Goal: Task Accomplishment & Management: Manage account settings

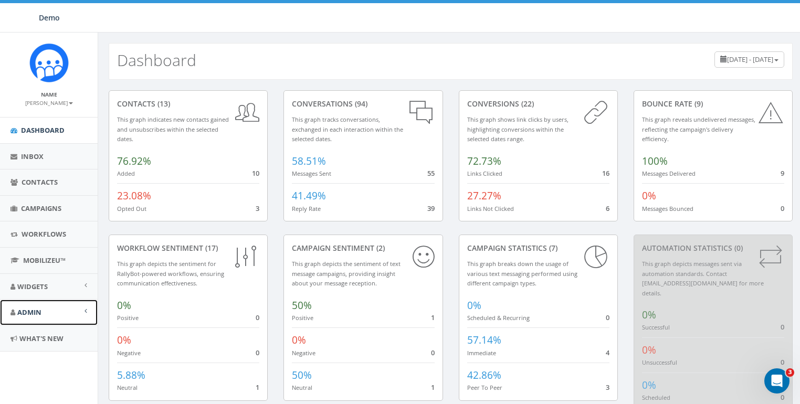
click at [15, 301] on link "Admin" at bounding box center [49, 313] width 98 height 26
click at [38, 333] on link "Account" at bounding box center [49, 336] width 98 height 20
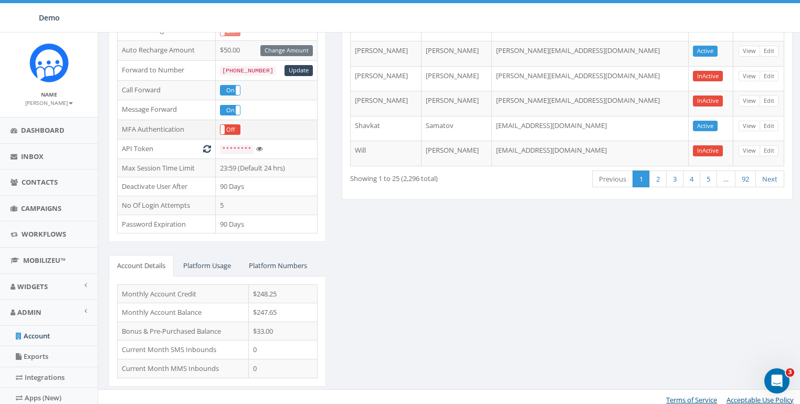
scroll to position [214, 0]
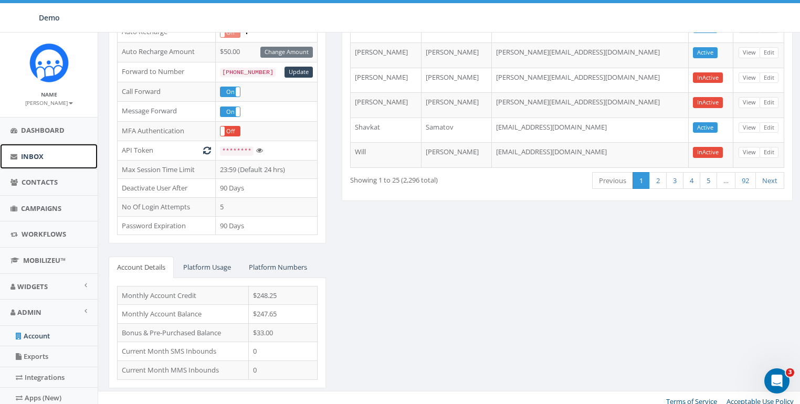
click at [35, 158] on span "Inbox" at bounding box center [32, 156] width 23 height 9
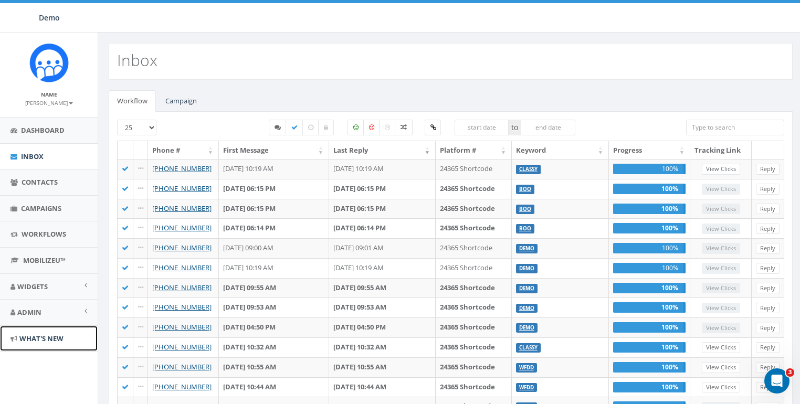
click at [39, 336] on span "What's New" at bounding box center [41, 338] width 44 height 9
click at [707, 124] on input "search" at bounding box center [735, 128] width 98 height 16
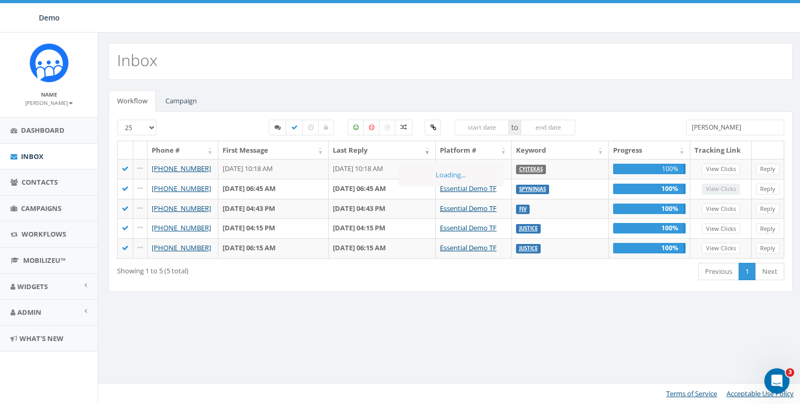
type input "james"
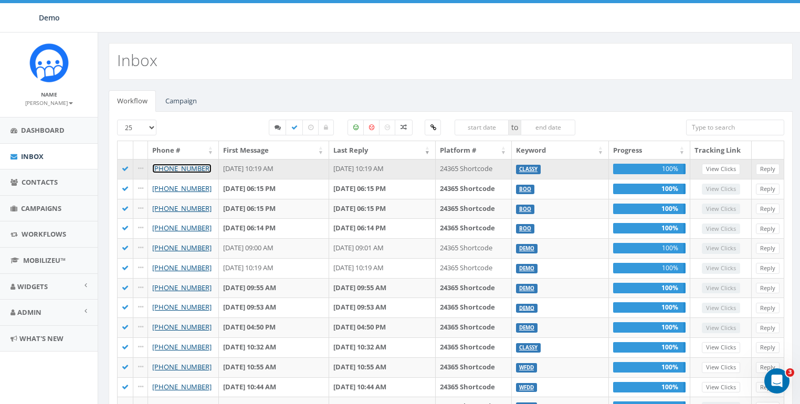
click at [194, 166] on link "[PHONE_NUMBER]" at bounding box center [181, 168] width 59 height 9
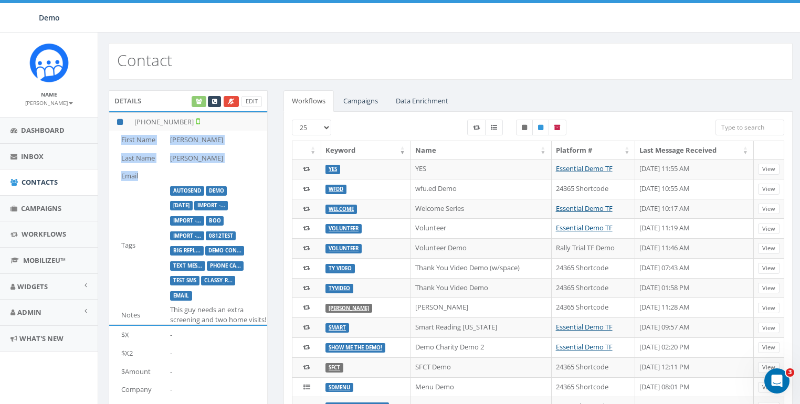
drag, startPoint x: 124, startPoint y: 143, endPoint x: 211, endPoint y: 172, distance: 91.1
click at [211, 172] on tbody "First Name James Last Name Martin Email Tags AutoSend DEMO 2025/08/27 Import -.…" at bounding box center [188, 228] width 158 height 194
click at [146, 316] on td "Notes" at bounding box center [137, 314] width 57 height 19
click at [145, 316] on td "Notes" at bounding box center [137, 314] width 57 height 19
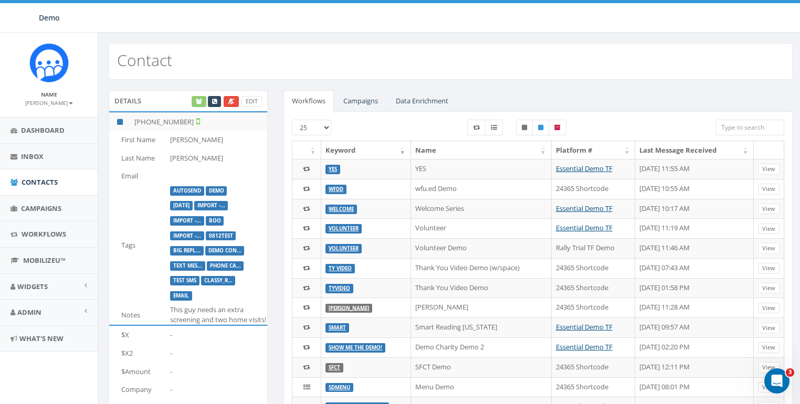
click at [133, 315] on td "Notes" at bounding box center [137, 314] width 57 height 19
click at [146, 181] on td "Email" at bounding box center [137, 176] width 57 height 18
click at [134, 234] on td "Tags" at bounding box center [137, 245] width 57 height 120
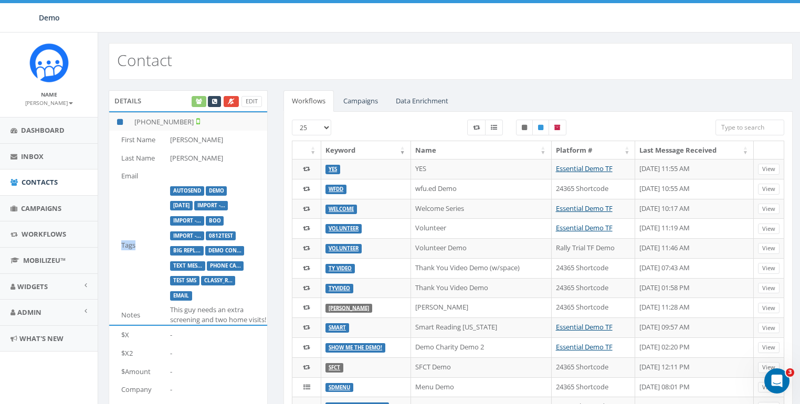
click at [134, 234] on td "Tags" at bounding box center [137, 245] width 57 height 120
click at [383, 85] on div "Details Edit +1 858-736-5358 First Name James Last Name Martin Email Tags AutoS…" at bounding box center [450, 396] width 705 height 632
click at [31, 158] on span "Inbox" at bounding box center [32, 156] width 23 height 9
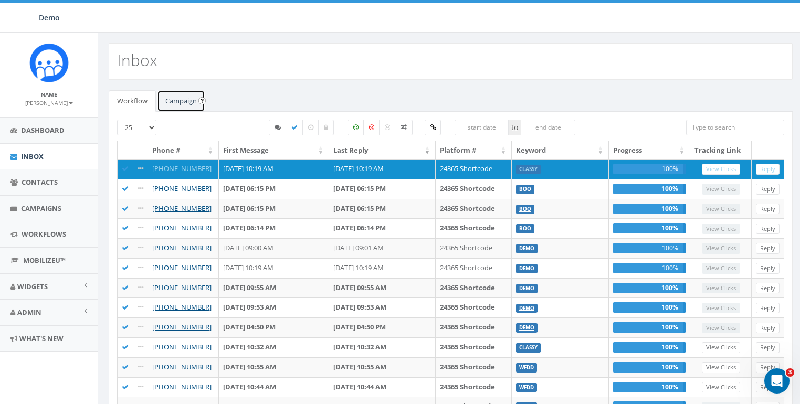
click at [178, 100] on link "Campaign" at bounding box center [181, 101] width 48 height 22
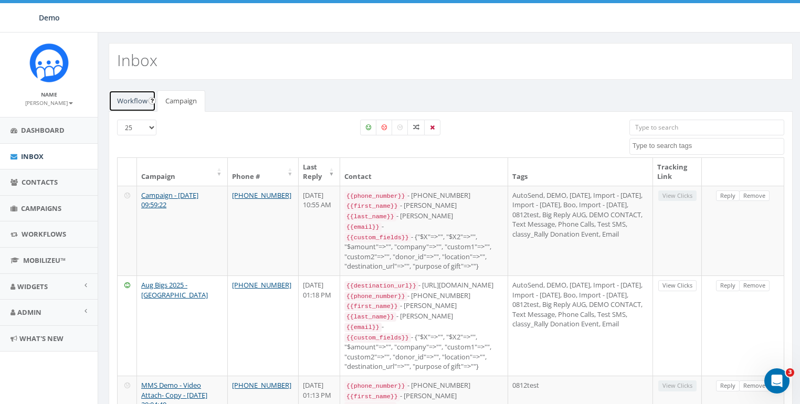
click at [142, 101] on link "Workflow" at bounding box center [132, 101] width 47 height 22
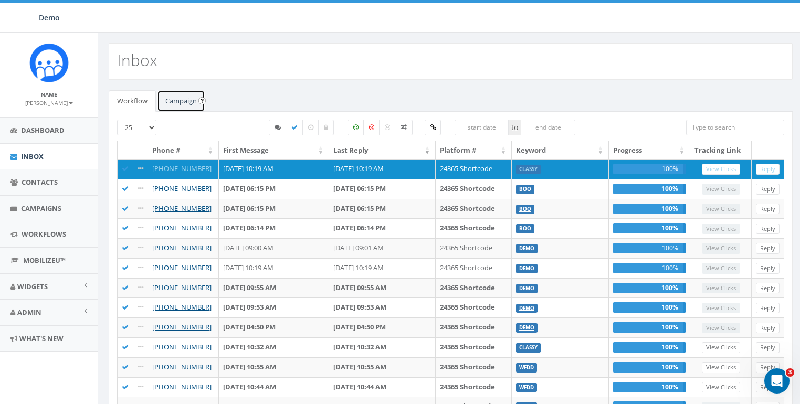
click at [175, 100] on link "Campaign" at bounding box center [181, 101] width 48 height 22
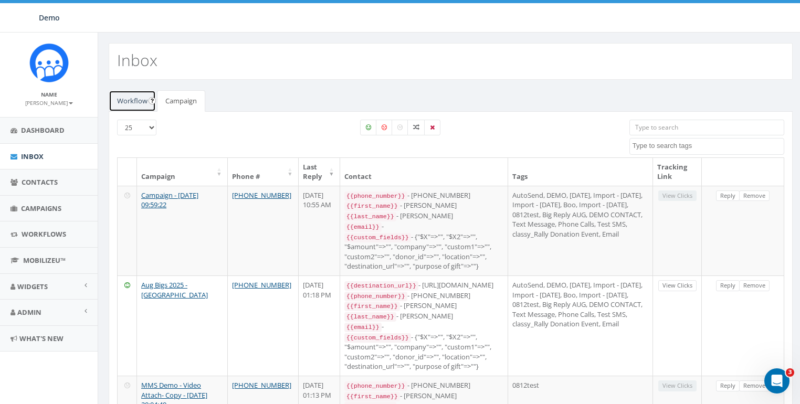
click at [123, 101] on link "Workflow" at bounding box center [132, 101] width 47 height 22
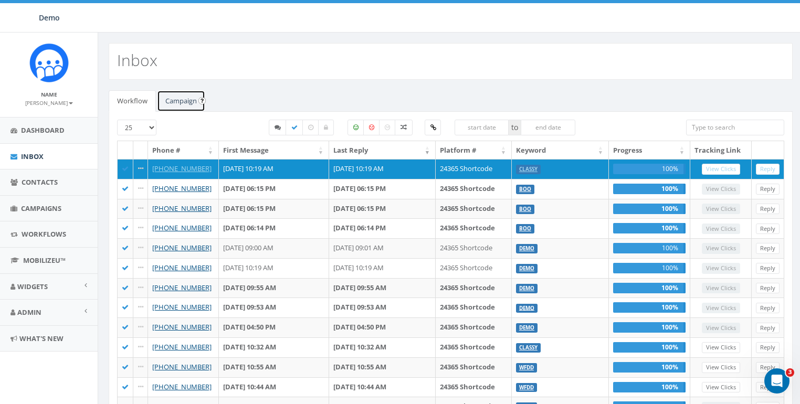
click at [168, 103] on link "Campaign" at bounding box center [181, 101] width 48 height 22
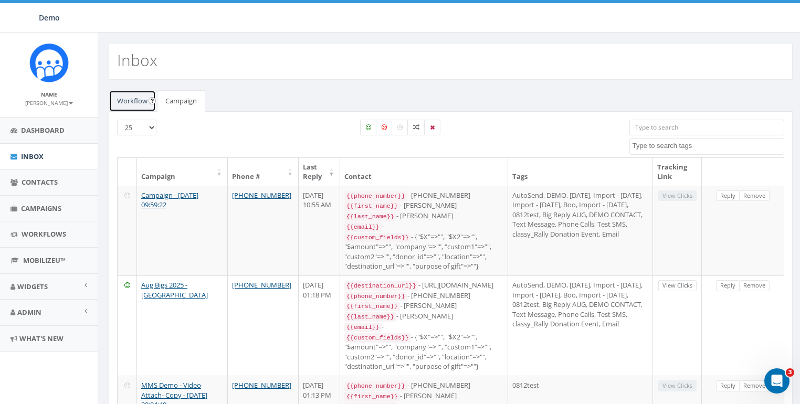
click at [132, 102] on link "Workflow" at bounding box center [132, 101] width 47 height 22
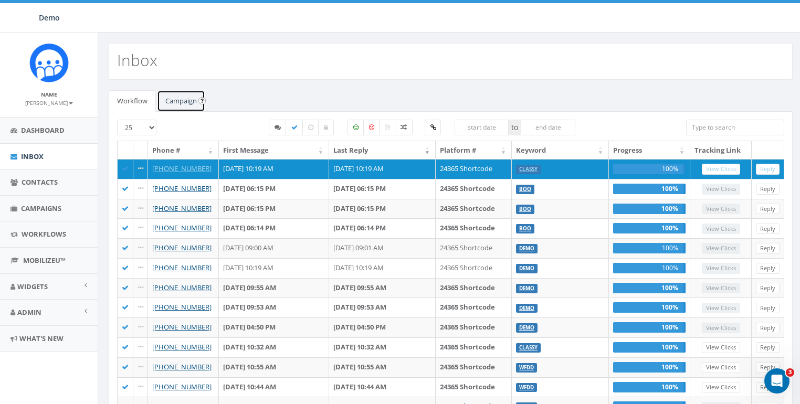
click at [171, 102] on link "Campaign" at bounding box center [181, 101] width 48 height 22
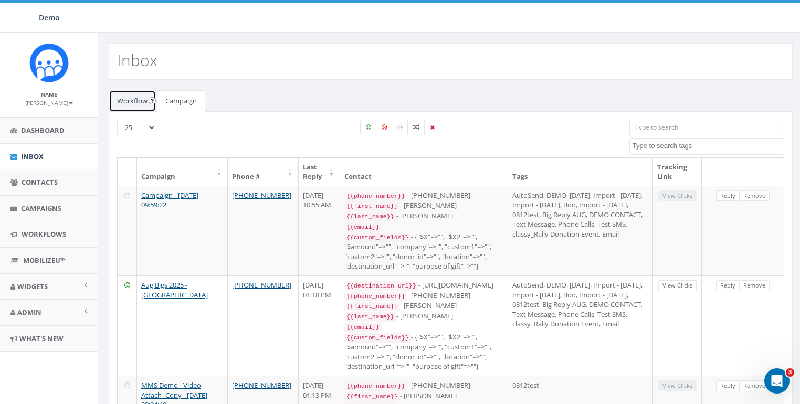
click at [142, 102] on link "Workflow" at bounding box center [132, 101] width 47 height 22
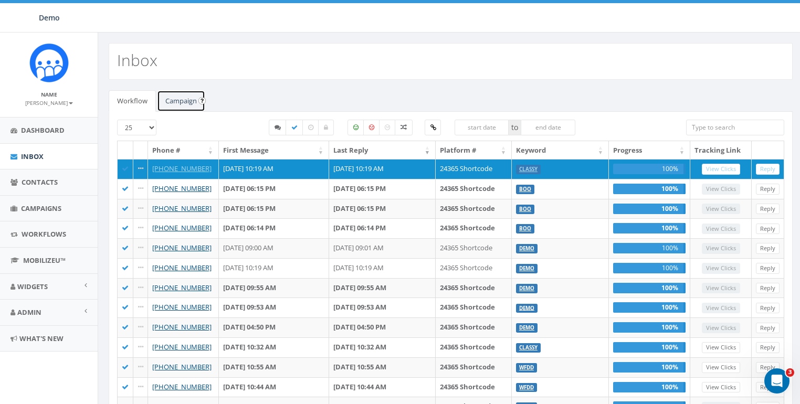
click at [169, 101] on link "Campaign" at bounding box center [181, 101] width 48 height 22
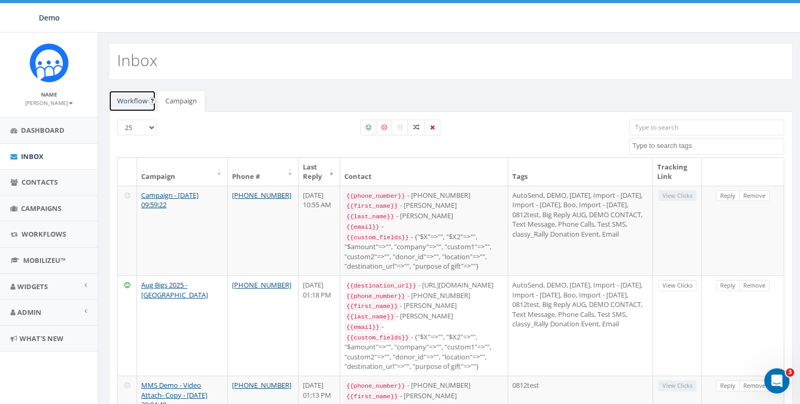
click at [127, 102] on link "Workflow" at bounding box center [132, 101] width 47 height 22
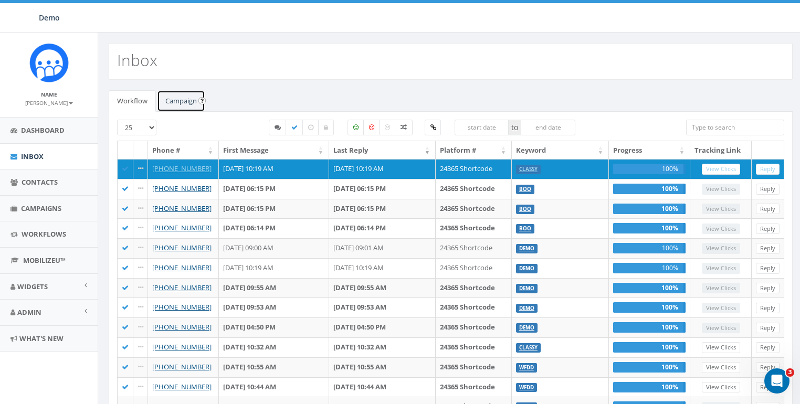
click at [169, 101] on link "Campaign" at bounding box center [181, 101] width 48 height 22
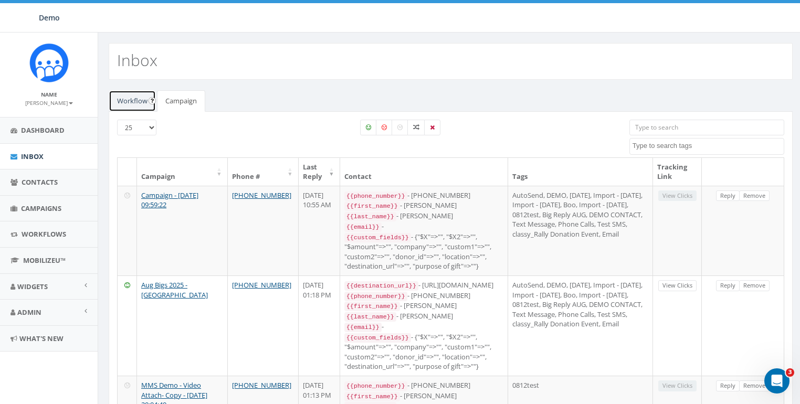
click at [127, 102] on link "Workflow" at bounding box center [132, 101] width 47 height 22
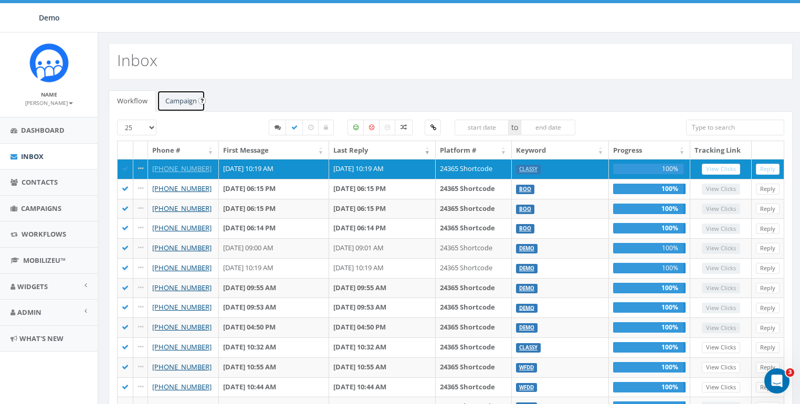
click at [178, 101] on link "Campaign" at bounding box center [181, 101] width 48 height 22
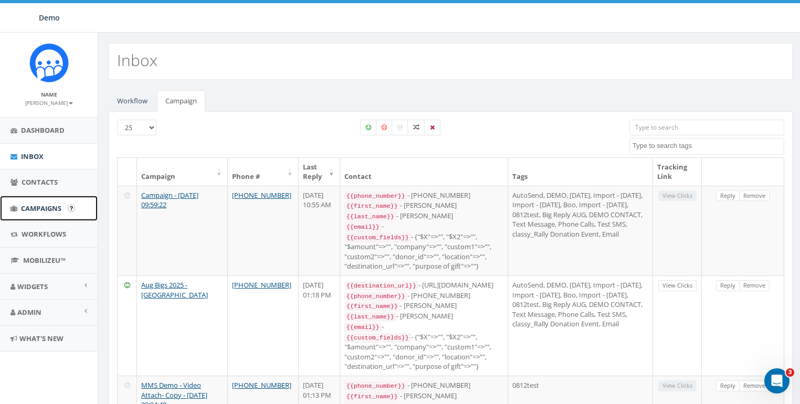
click at [46, 204] on span "Campaigns" at bounding box center [41, 208] width 40 height 9
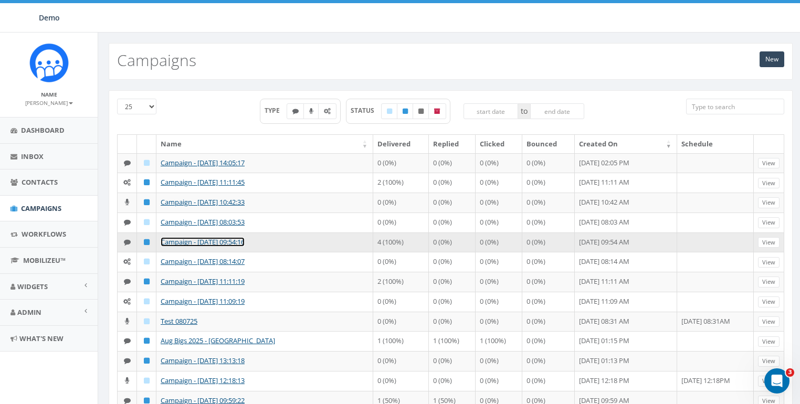
click at [186, 247] on link "Campaign - 09/02/2025, 09:54:16" at bounding box center [203, 241] width 84 height 9
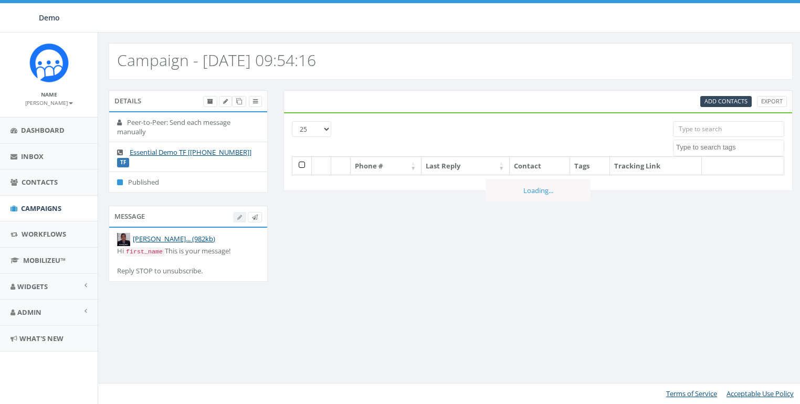
select select
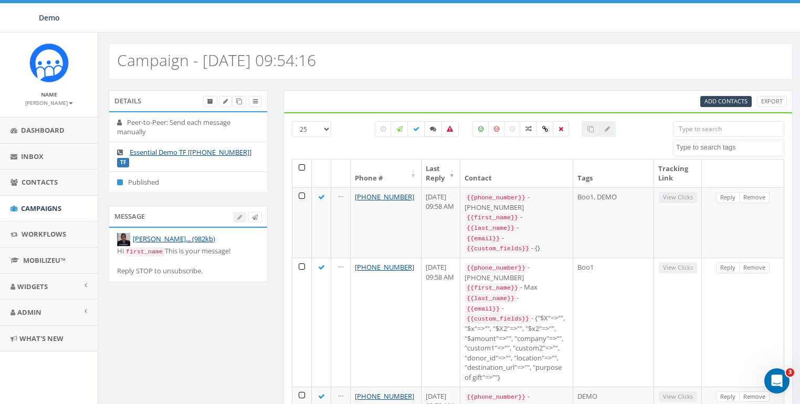
click at [430, 124] on label at bounding box center [433, 129] width 18 height 16
checkbox input "true"
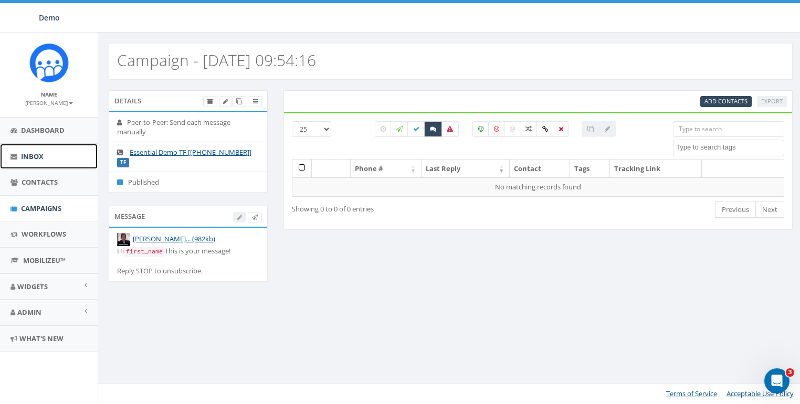
click at [27, 156] on span "Inbox" at bounding box center [32, 156] width 23 height 9
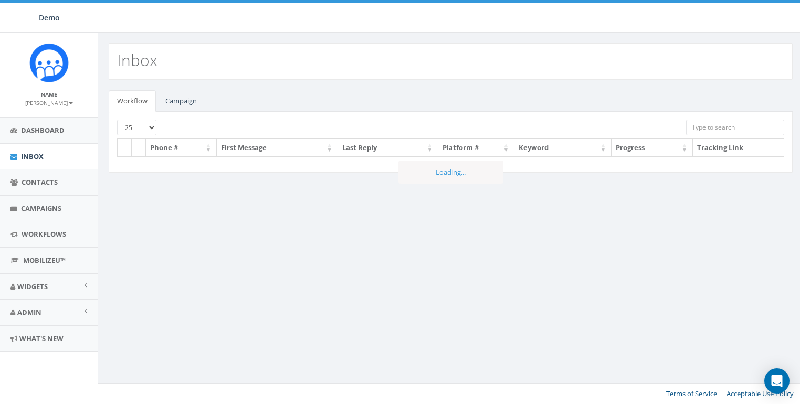
select select
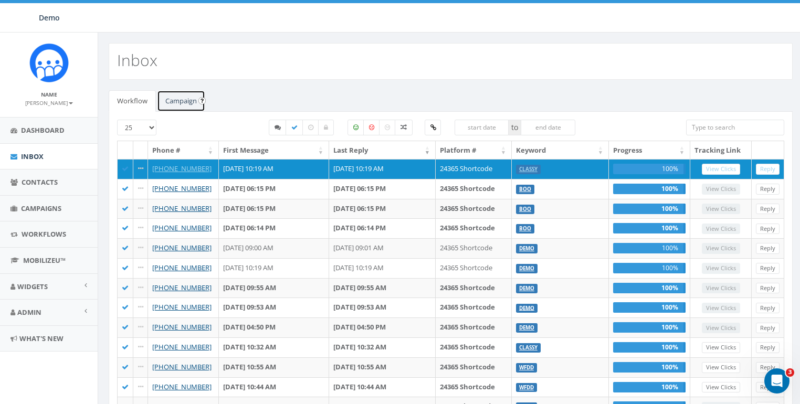
click at [187, 104] on link "Campaign" at bounding box center [181, 101] width 48 height 22
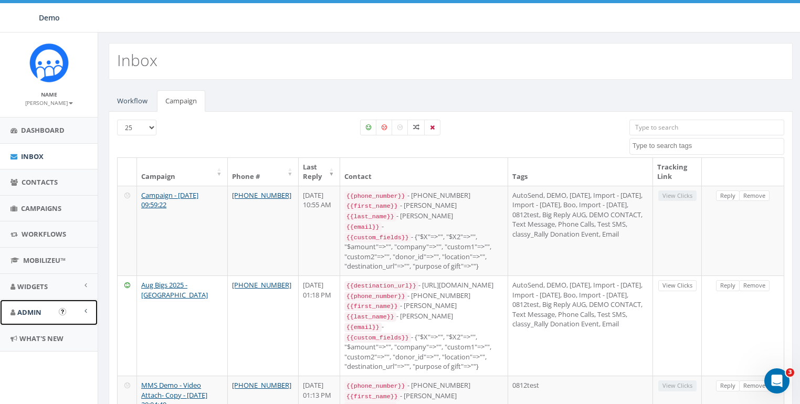
click at [29, 309] on span "Admin" at bounding box center [29, 312] width 24 height 9
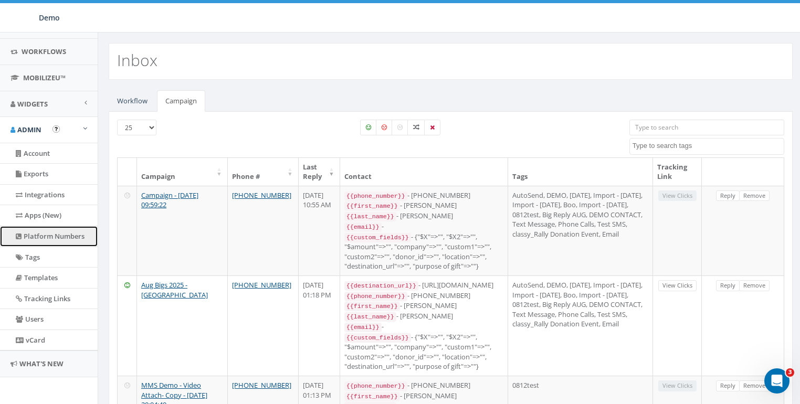
click at [46, 235] on link "Platform Numbers" at bounding box center [49, 236] width 98 height 20
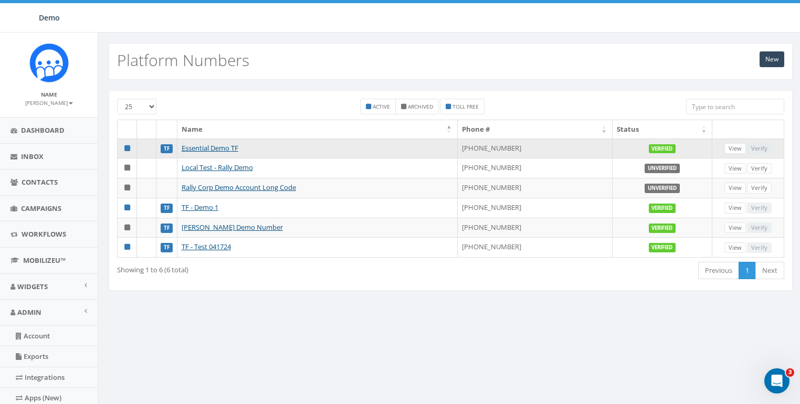
drag, startPoint x: 479, startPoint y: 146, endPoint x: 525, endPoint y: 146, distance: 46.7
click at [525, 146] on td "[PHONE_NUMBER]" at bounding box center [535, 149] width 155 height 20
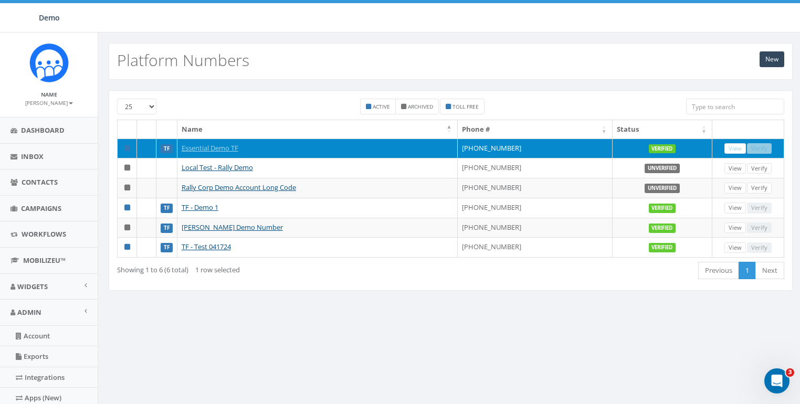
click at [525, 146] on td "[PHONE_NUMBER]" at bounding box center [535, 149] width 155 height 20
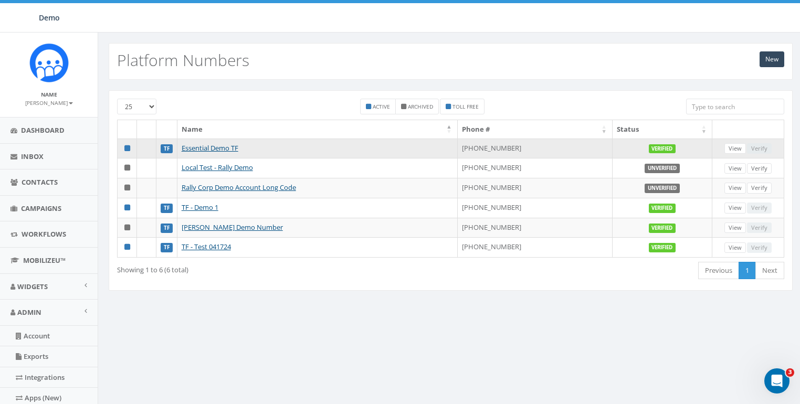
drag, startPoint x: 525, startPoint y: 146, endPoint x: 480, endPoint y: 147, distance: 45.1
click at [480, 147] on td "[PHONE_NUMBER]" at bounding box center [535, 149] width 155 height 20
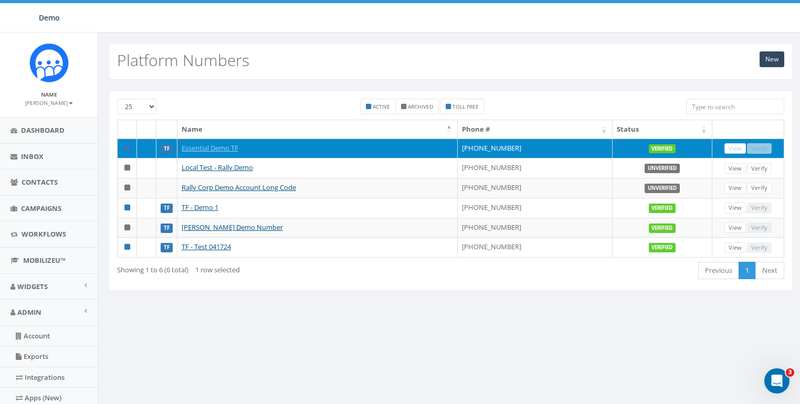
click at [481, 147] on td "[PHONE_NUMBER]" at bounding box center [535, 149] width 155 height 20
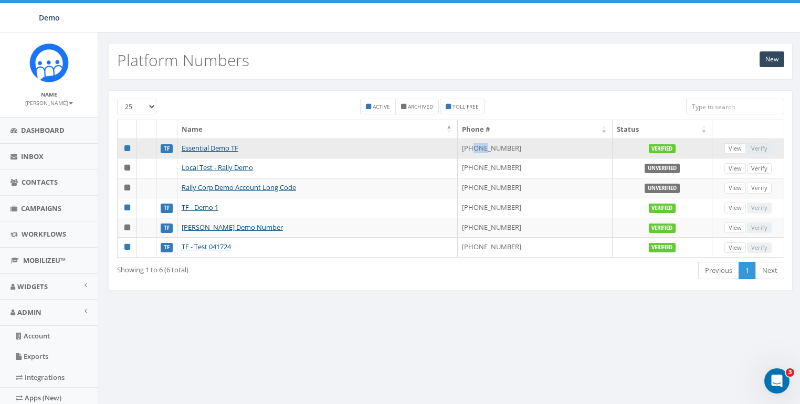
click at [481, 147] on td "[PHONE_NUMBER]" at bounding box center [535, 149] width 155 height 20
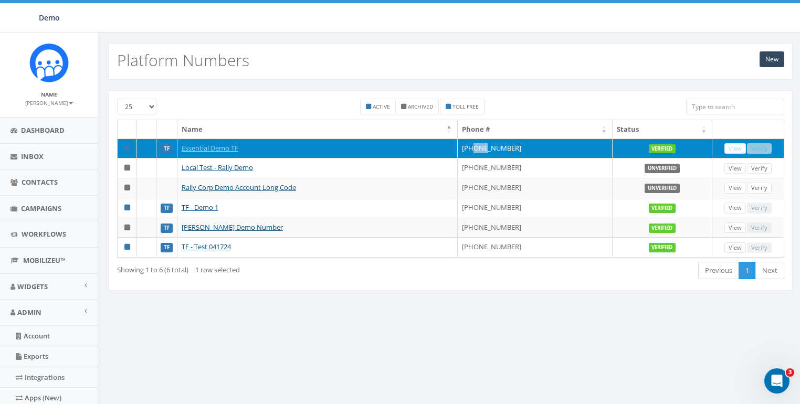
click at [481, 147] on td "[PHONE_NUMBER]" at bounding box center [535, 149] width 155 height 20
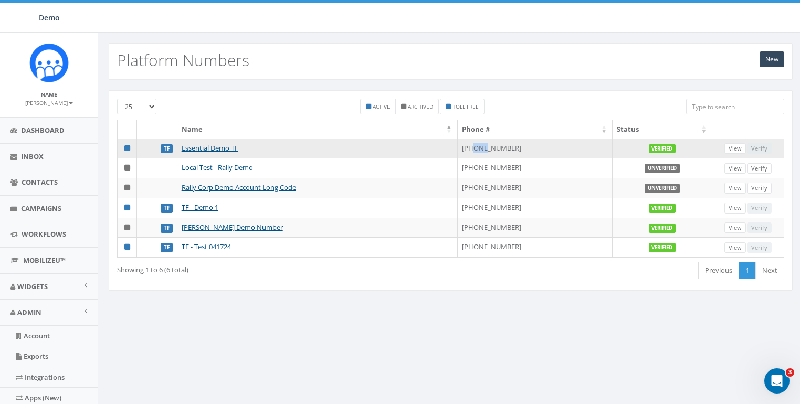
click at [481, 147] on td "[PHONE_NUMBER]" at bounding box center [535, 149] width 155 height 20
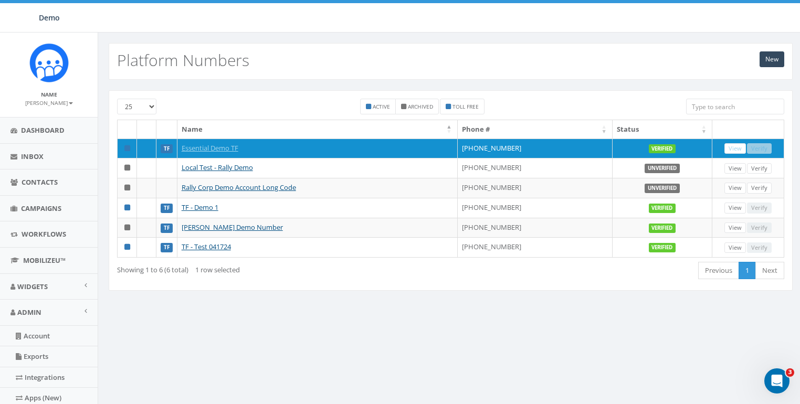
click at [498, 302] on div "25 50 100 Active Archived Toll Free Name Phone # Status TF Essential Demo TF +1…" at bounding box center [450, 197] width 705 height 235
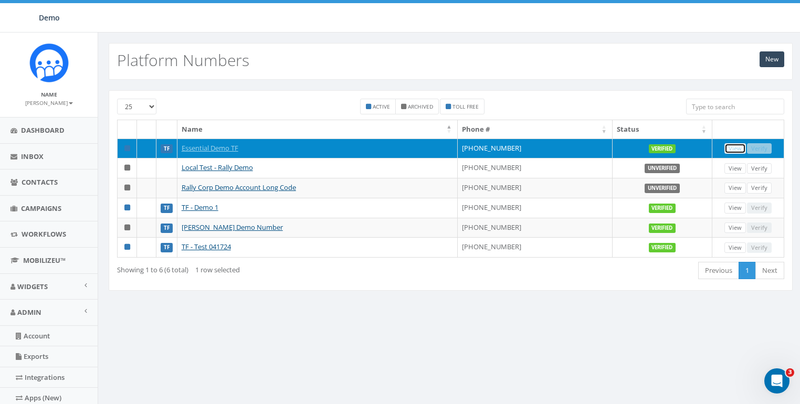
click at [739, 147] on link "View" at bounding box center [735, 148] width 22 height 11
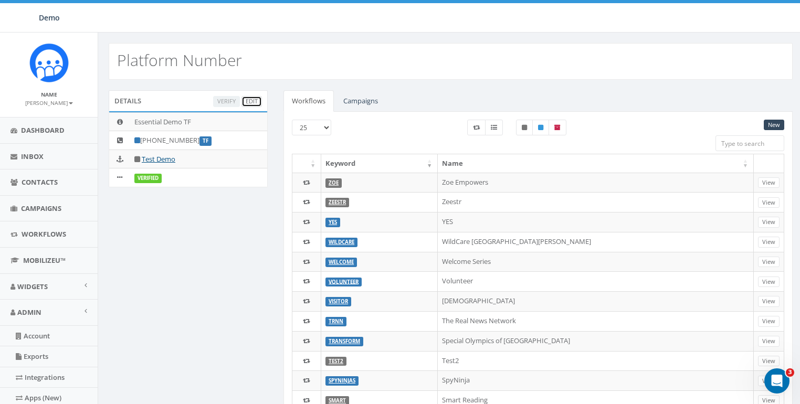
click at [256, 100] on link "Edit" at bounding box center [251, 101] width 20 height 11
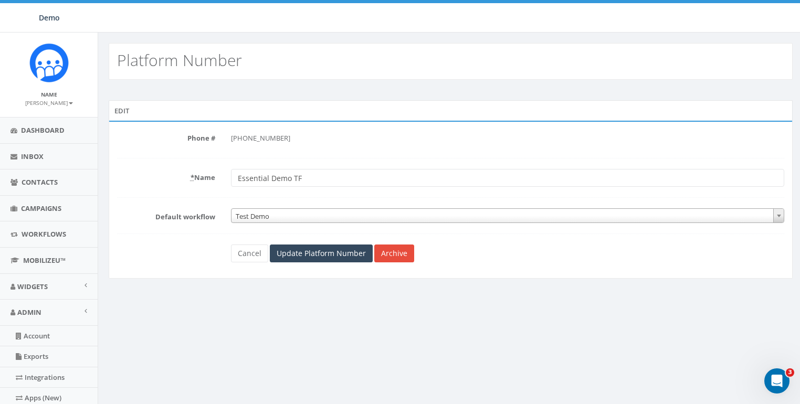
click at [141, 205] on form "Phone # [PHONE_NUMBER] * Name Essential Demo TF Default workflow None HOPE PMBC…" at bounding box center [450, 196] width 667 height 133
click at [256, 251] on link "Cancel" at bounding box center [249, 254] width 37 height 18
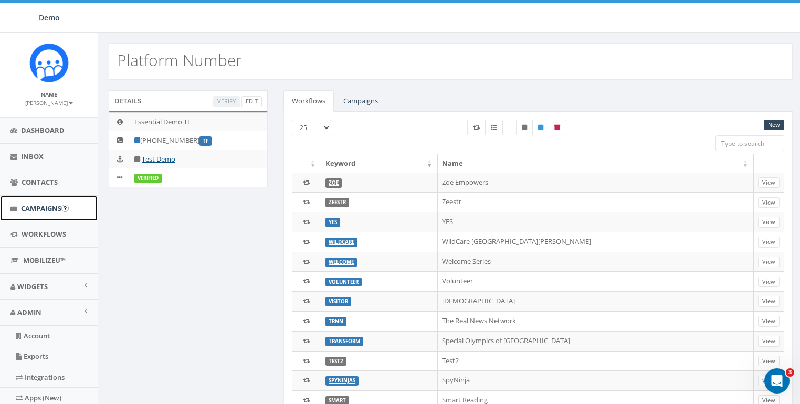
click at [36, 211] on span "Campaigns" at bounding box center [41, 208] width 40 height 9
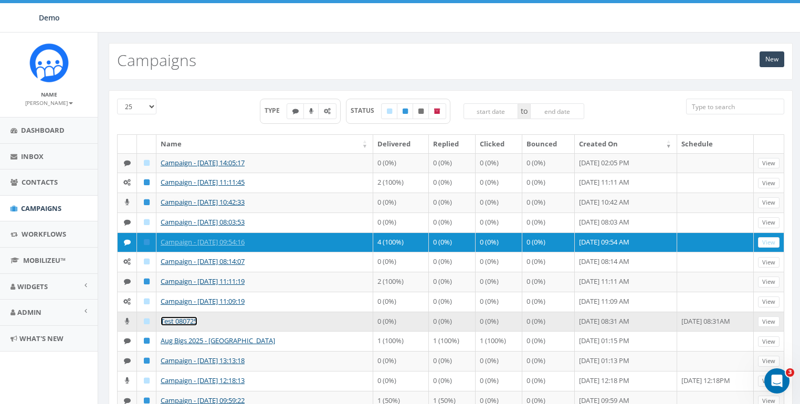
click at [176, 326] on link "Test 080725" at bounding box center [179, 320] width 37 height 9
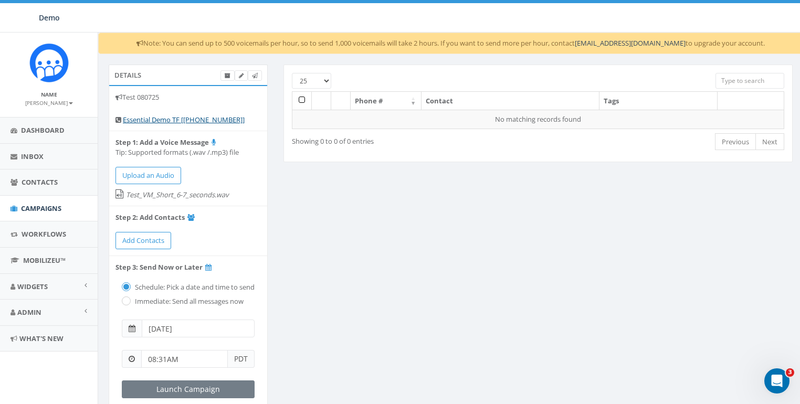
click at [252, 119] on li "Essential Demo TF [+1 833-734-0525]" at bounding box center [188, 120] width 158 height 23
click at [33, 207] on span "Campaigns" at bounding box center [41, 208] width 40 height 9
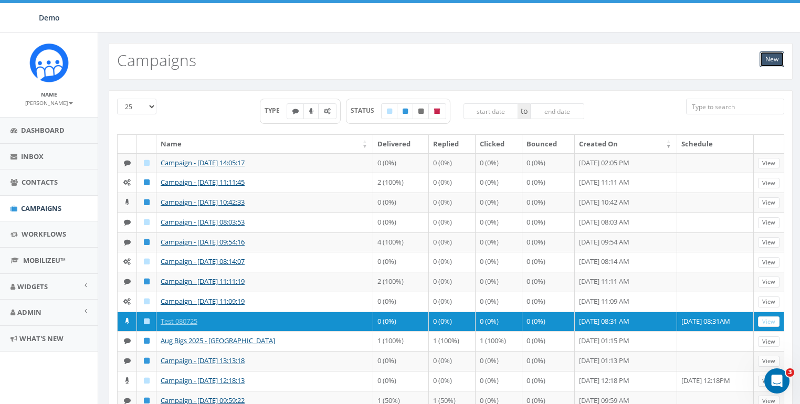
click at [768, 54] on link "New" at bounding box center [771, 59] width 25 height 16
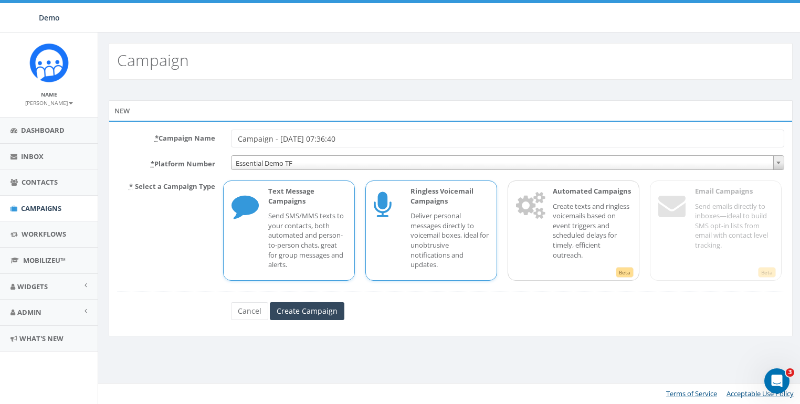
click at [391, 213] on icon at bounding box center [387, 207] width 26 height 42
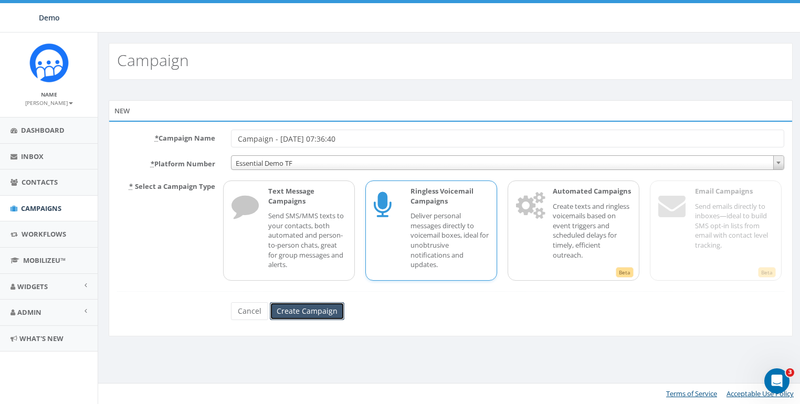
click at [308, 308] on input "Create Campaign" at bounding box center [307, 311] width 75 height 18
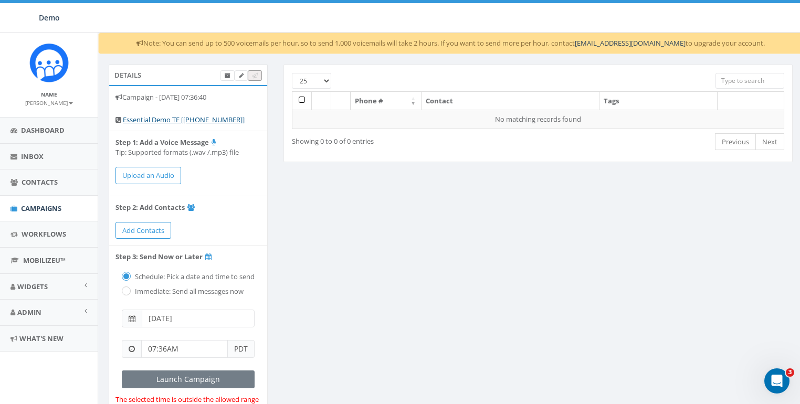
click at [248, 118] on li "Essential Demo TF [+1 833-734-0525]" at bounding box center [188, 120] width 158 height 23
drag, startPoint x: 252, startPoint y: 118, endPoint x: 193, endPoint y: 120, distance: 59.9
click at [193, 120] on li "Essential Demo TF [+1 833-734-0525]" at bounding box center [188, 120] width 158 height 23
click at [214, 131] on hr at bounding box center [188, 131] width 158 height 1
drag, startPoint x: 237, startPoint y: 120, endPoint x: 194, endPoint y: 121, distance: 42.5
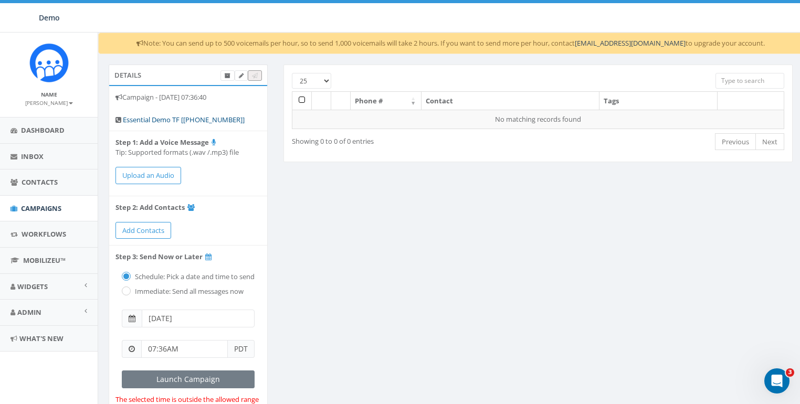
click at [194, 121] on li "Essential Demo TF [+1 833-734-0525]" at bounding box center [188, 120] width 158 height 23
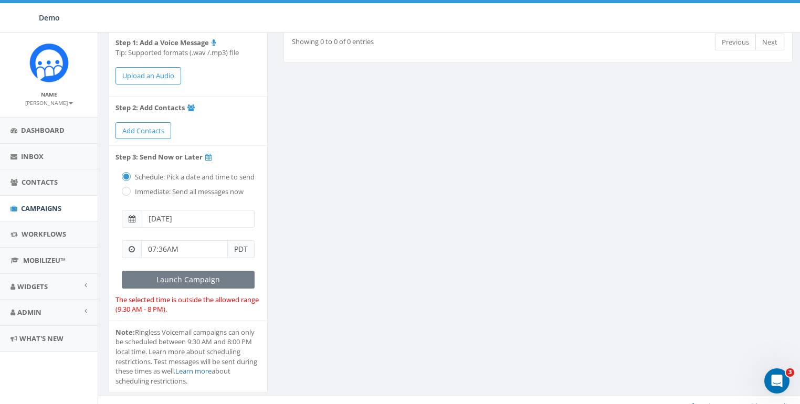
scroll to position [119, 0]
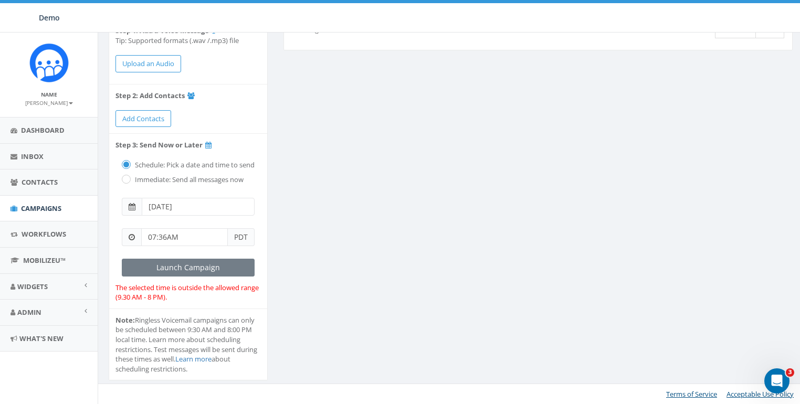
click at [294, 196] on div "Details Campaign - 10/15/2025, 07:36:40 Essential Demo TF [+1 833-734-0525] Ste…" at bounding box center [450, 173] width 699 height 441
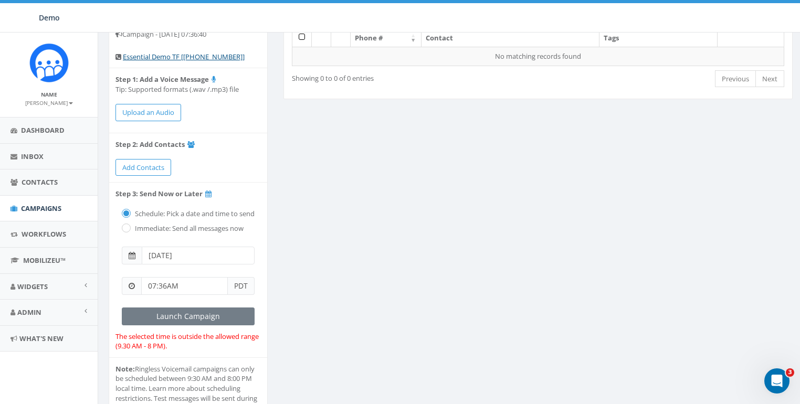
scroll to position [0, 0]
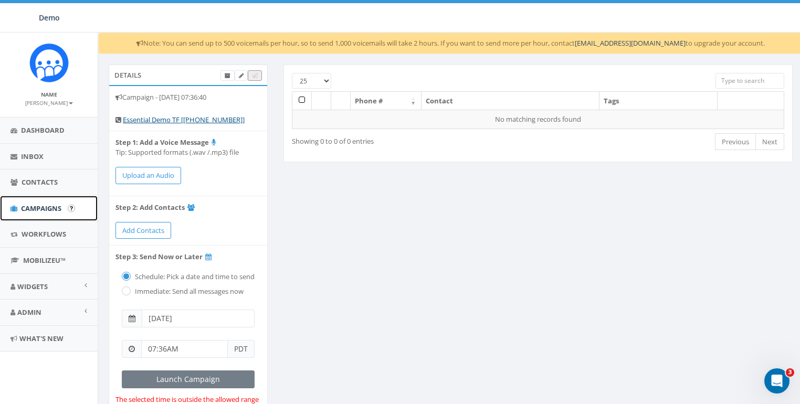
click at [41, 204] on span "Campaigns" at bounding box center [41, 208] width 40 height 9
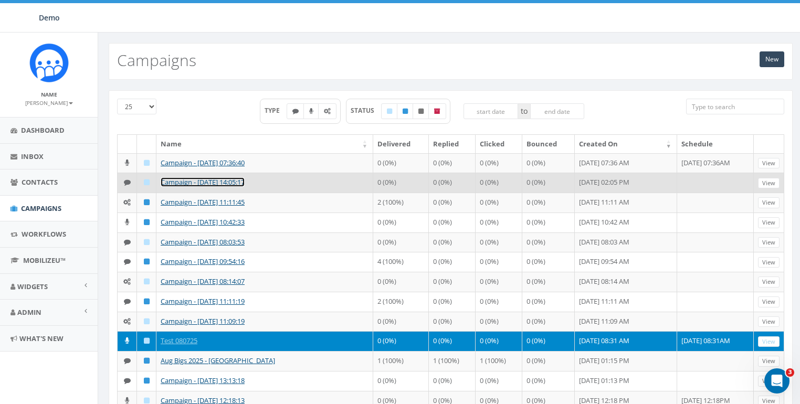
click at [182, 182] on link "Campaign - [DATE] 14:05:17" at bounding box center [203, 181] width 84 height 9
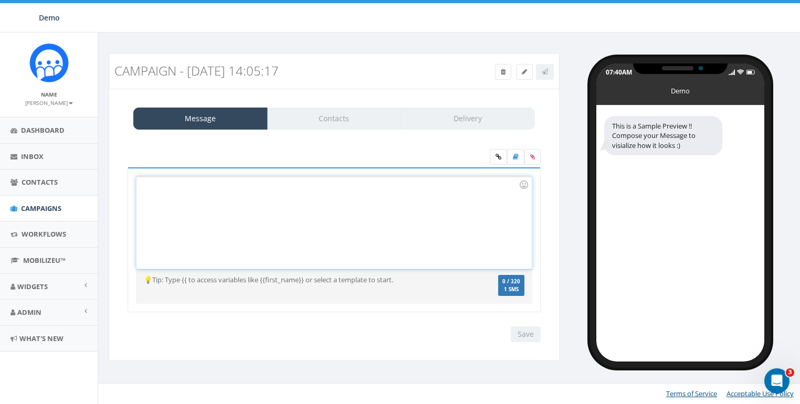
click at [248, 218] on div at bounding box center [333, 223] width 395 height 92
click at [257, 208] on div at bounding box center [333, 223] width 395 height 92
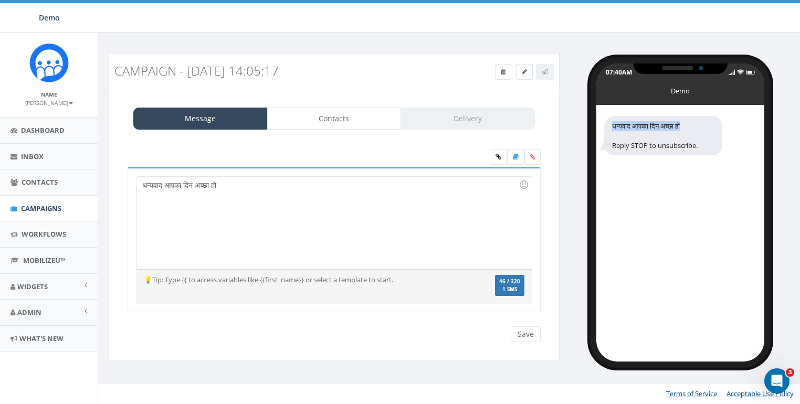
drag, startPoint x: 704, startPoint y: 125, endPoint x: 609, endPoint y: 129, distance: 95.1
click at [609, 129] on div "धन्यवाद आपका दिन अच्छा हो Reply STOP to unsubscribe." at bounding box center [663, 136] width 118 height 40
click at [655, 208] on div "धन्यवाद आपका दिन अच्छा हो Reply STOP to unsubscribe." at bounding box center [680, 233] width 168 height 256
click at [366, 179] on div "धन्यवाद आपका दिन अच्छा हो" at bounding box center [333, 223] width 395 height 92
click at [301, 196] on div at bounding box center [333, 223] width 395 height 92
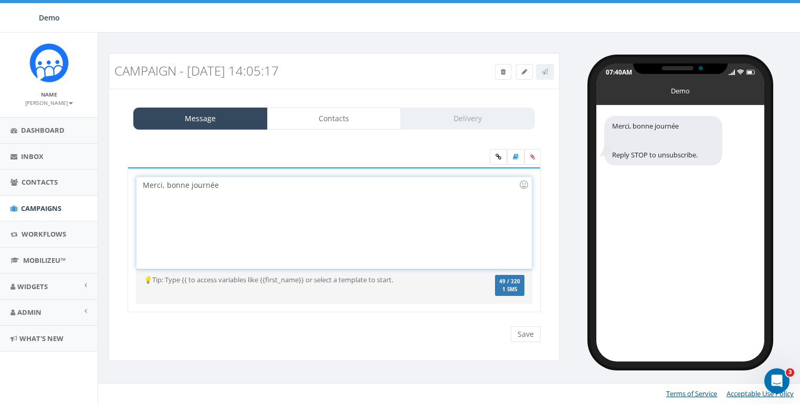
click at [212, 184] on div "Merci, bonne journée" at bounding box center [333, 223] width 395 height 92
click at [314, 207] on div "Merci, bonne journée" at bounding box center [333, 223] width 395 height 92
drag, startPoint x: 683, startPoint y: 127, endPoint x: 669, endPoint y: 127, distance: 13.6
click at [669, 127] on div "Merci, bonne journée Reply STOP to unsubscribe." at bounding box center [663, 140] width 118 height 49
click at [672, 126] on div "Merci, bonne journée Reply STOP to unsubscribe." at bounding box center [663, 140] width 118 height 49
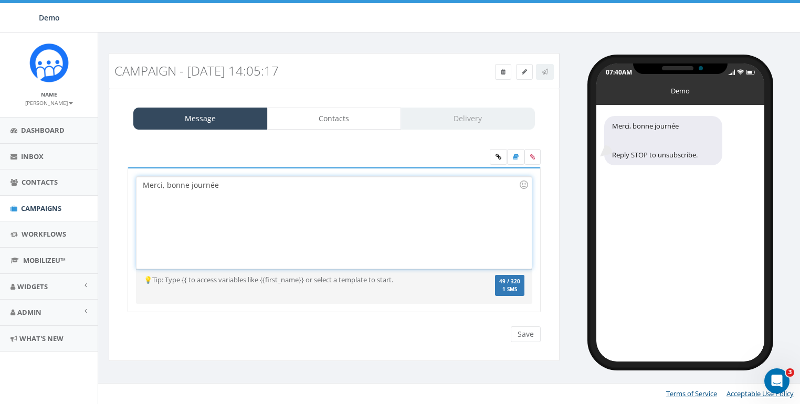
click at [247, 187] on div "Merci, bonne journée" at bounding box center [333, 223] width 395 height 92
copy div "e"
click at [27, 150] on link "Inbox" at bounding box center [49, 157] width 98 height 26
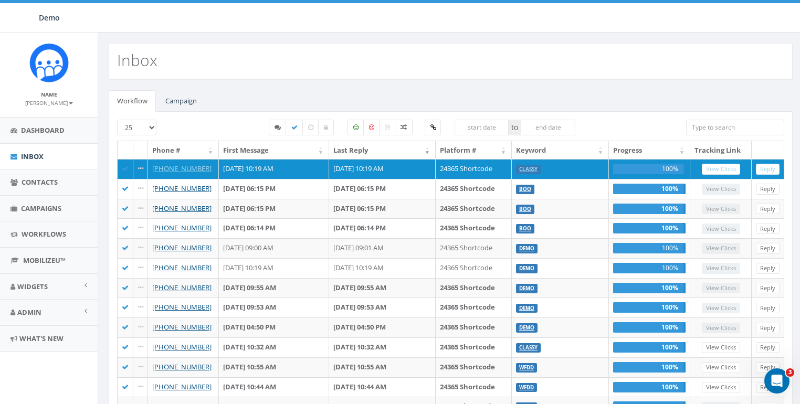
click at [374, 77] on div "Inbox" at bounding box center [451, 61] width 684 height 37
